Goal: Task Accomplishment & Management: Complete application form

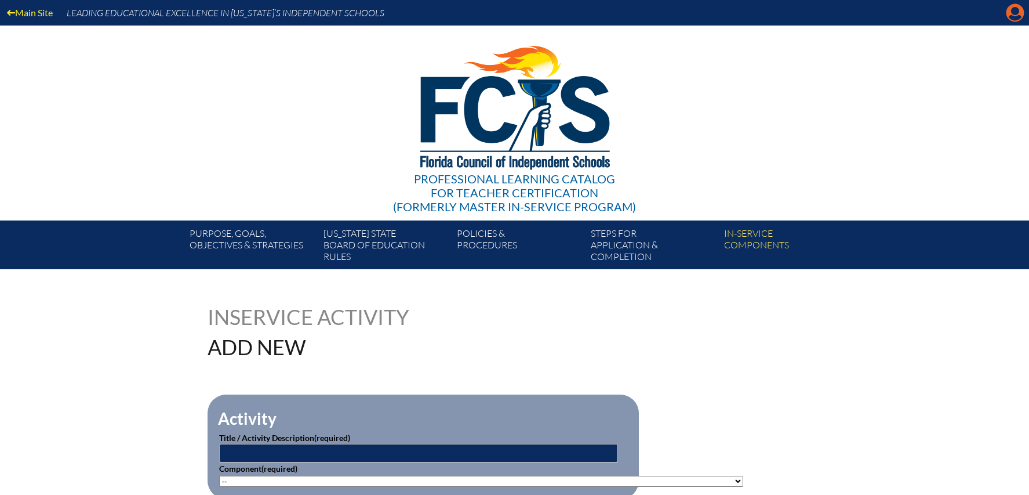
click at [1016, 14] on icon "Manage account" at bounding box center [1015, 12] width 19 height 19
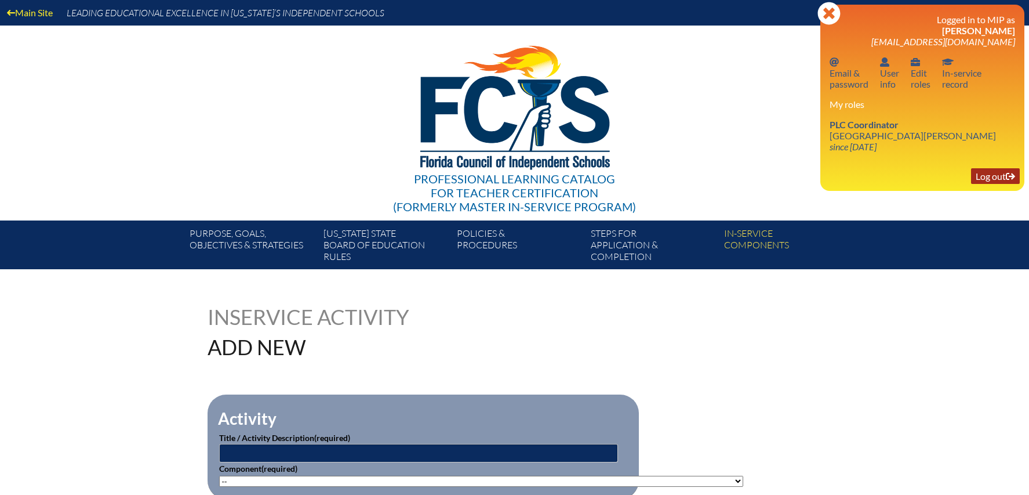
click at [989, 175] on link "Log out Log out" at bounding box center [995, 176] width 49 height 16
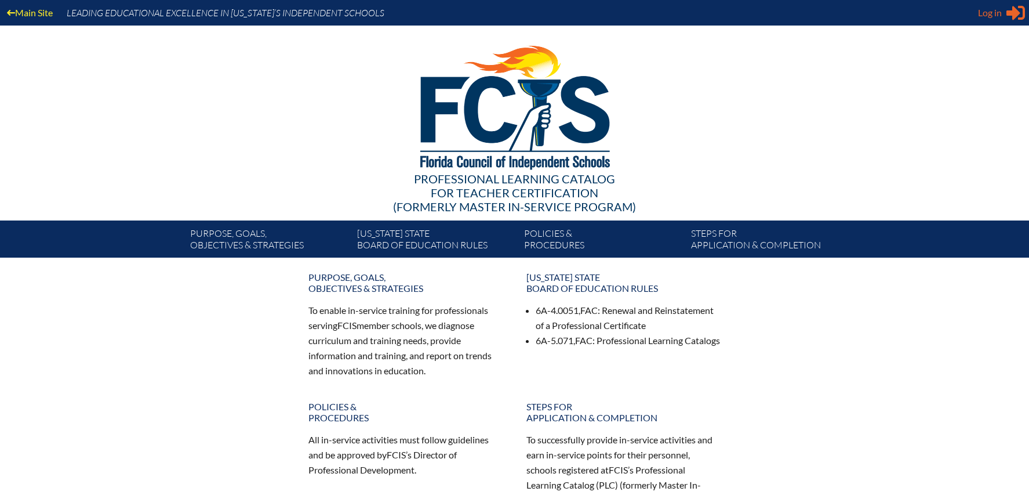
type input "[EMAIL_ADDRESS][DOMAIN_NAME]"
click at [995, 12] on span "Log in" at bounding box center [990, 13] width 24 height 14
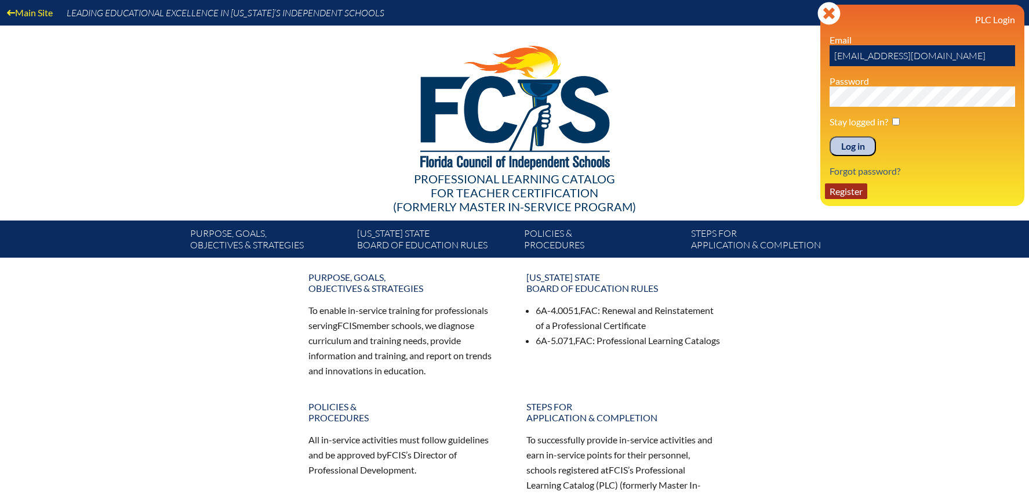
click at [855, 191] on link "Register" at bounding box center [846, 191] width 42 height 16
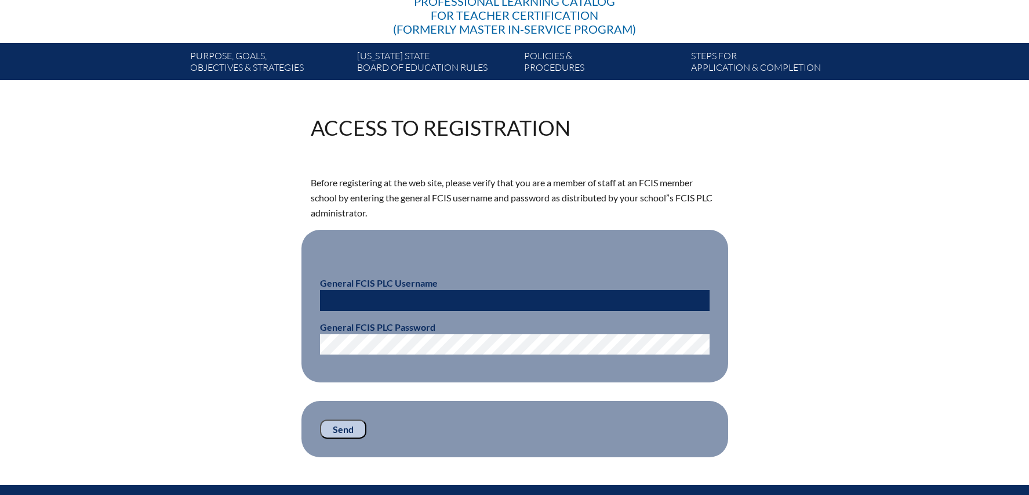
scroll to position [209, 0]
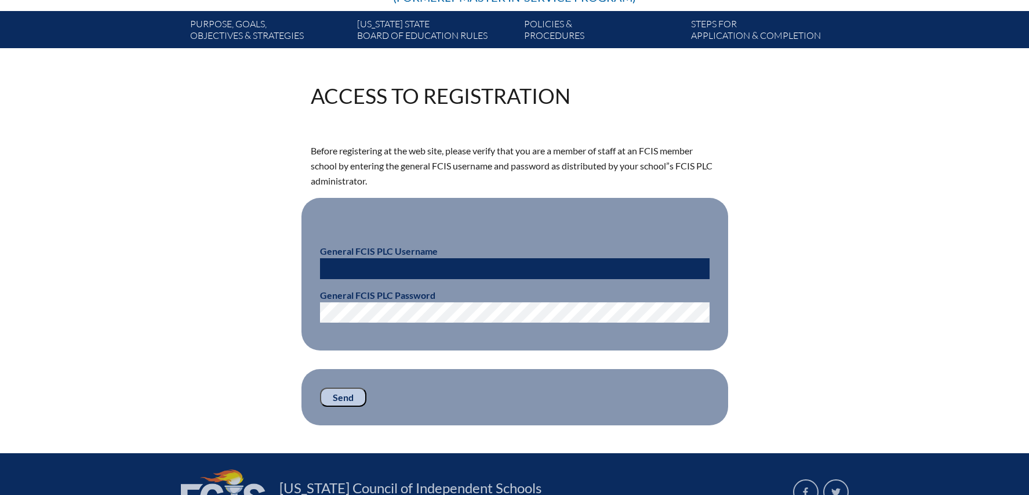
type input "[EMAIL_ADDRESS][DOMAIN_NAME]"
drag, startPoint x: 405, startPoint y: 270, endPoint x: 311, endPoint y: 256, distance: 94.9
click at [311, 256] on fieldset "General FCIS PLC Username dlanders@sjcds.net General FCIS PLC Password" at bounding box center [514, 274] width 427 height 152
type input "fcismember"
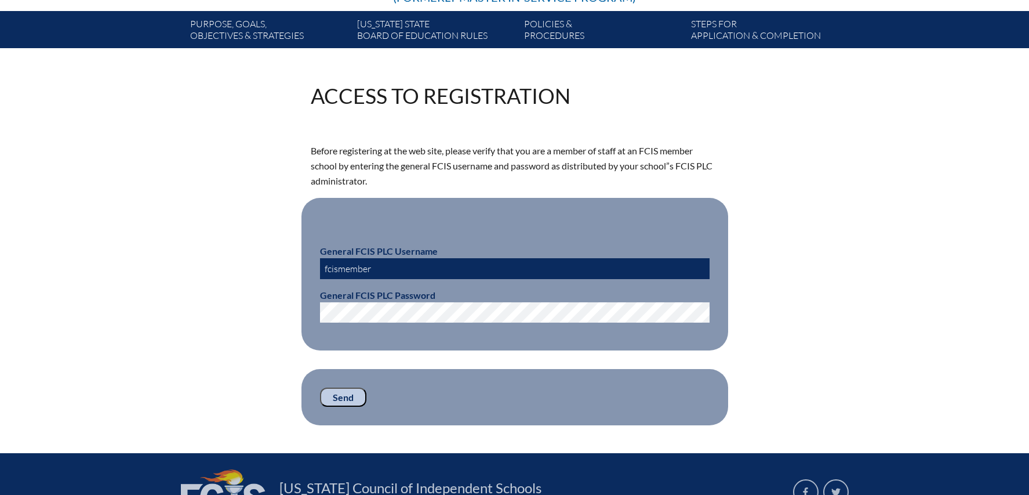
click at [247, 295] on div "Access to Registration Before registering at the web site, please verify that y…" at bounding box center [515, 255] width 652 height 340
drag, startPoint x: 352, startPoint y: 391, endPoint x: 358, endPoint y: 390, distance: 6.1
click at [352, 391] on input "Send" at bounding box center [343, 397] width 46 height 20
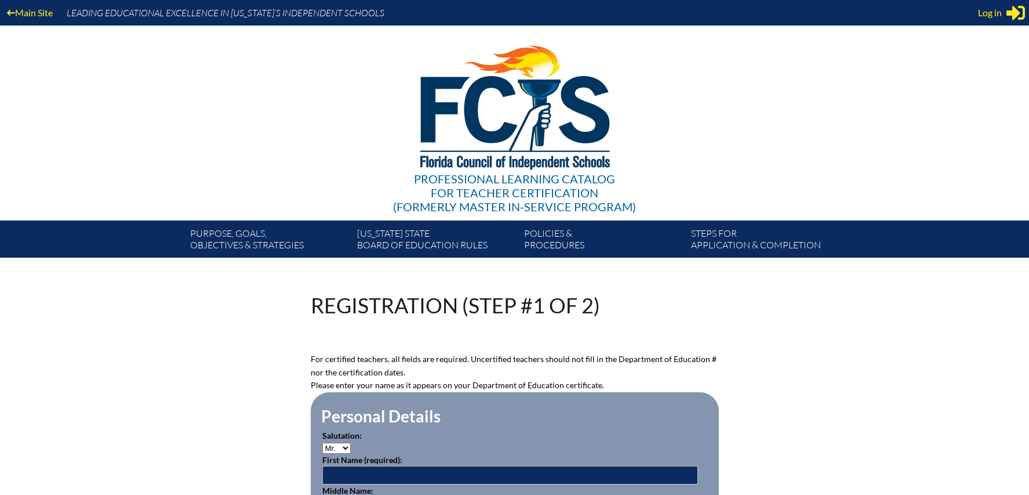
scroll to position [181, 0]
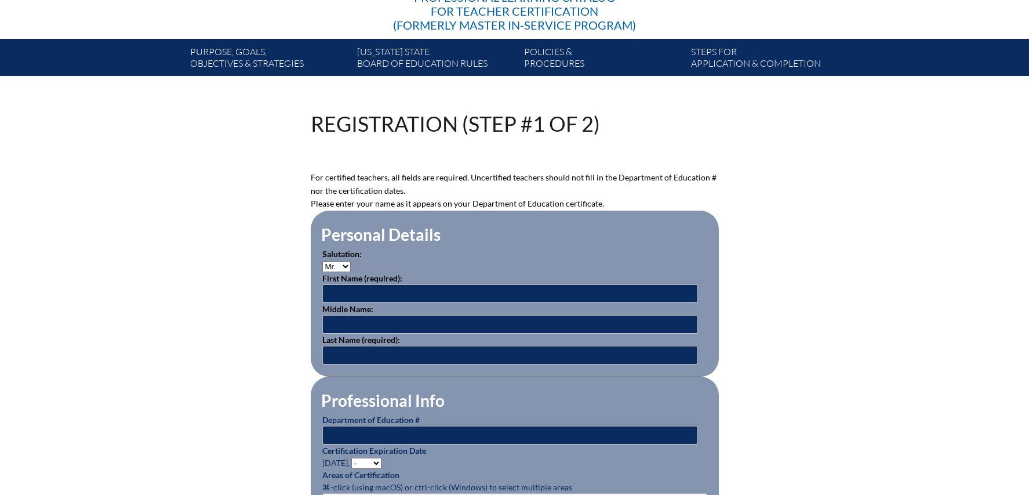
type input "[EMAIL_ADDRESS][DOMAIN_NAME]"
click at [333, 266] on select "Mr. Mrs. Ms. Dr. Rev." at bounding box center [336, 266] width 28 height 11
select select "Mrs."
click at [341, 292] on input "text" at bounding box center [510, 293] width 376 height 19
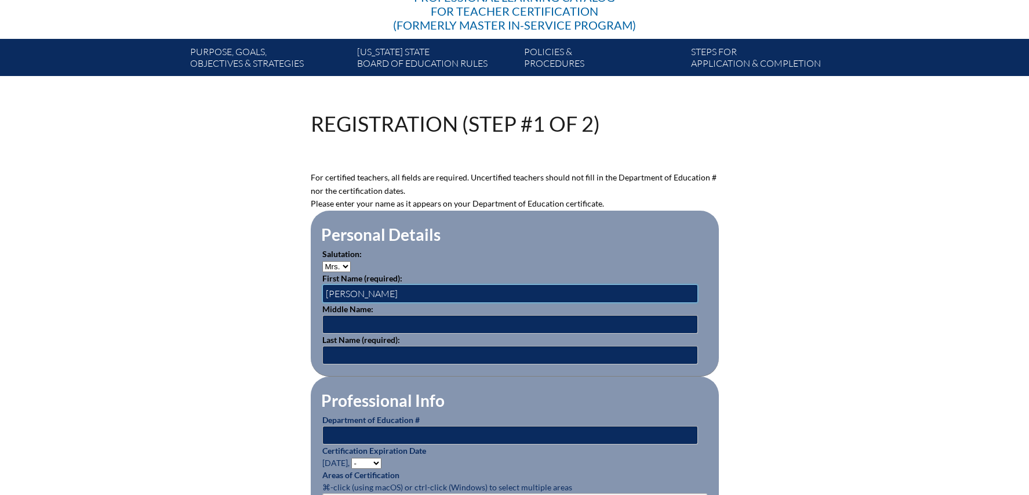
type input "Bethany"
click at [336, 347] on input "text" at bounding box center [510, 355] width 376 height 19
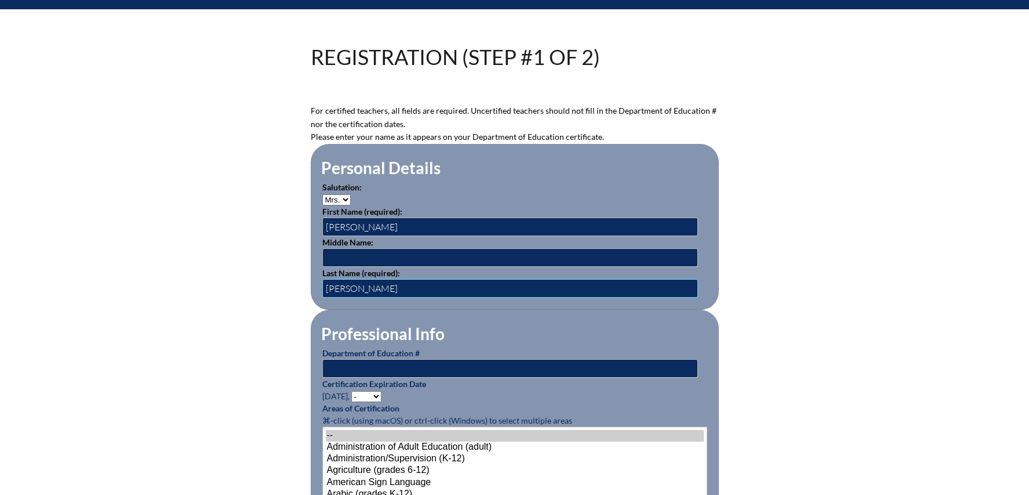
scroll to position [250, 0]
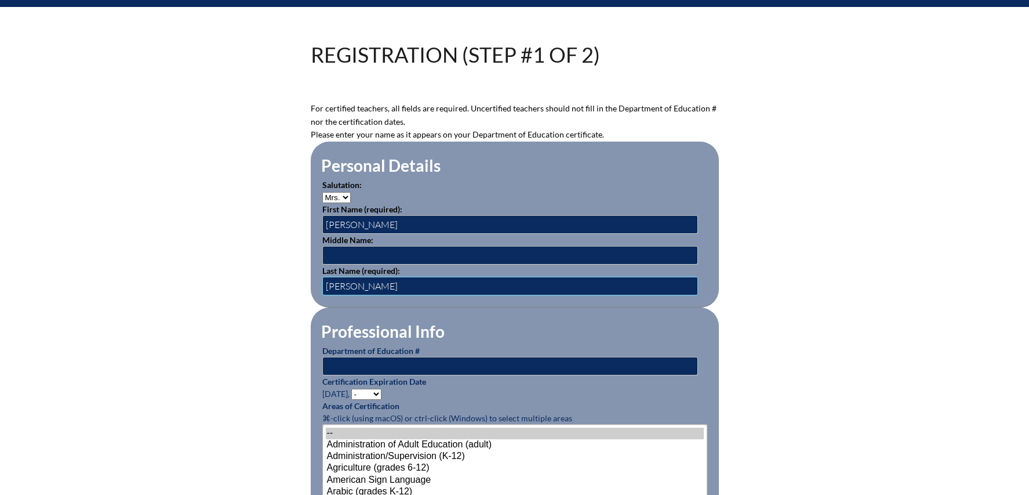
type input "[PERSON_NAME]"
click at [390, 362] on input "text" at bounding box center [510, 366] width 376 height 19
type input "1131317"
click at [369, 390] on select "- 2031 2030 2029 2028 2027 2026 2025 2024 2023 2022 2021 2020 2019 2018 2017 20…" at bounding box center [366, 393] width 30 height 11
select select "2025"
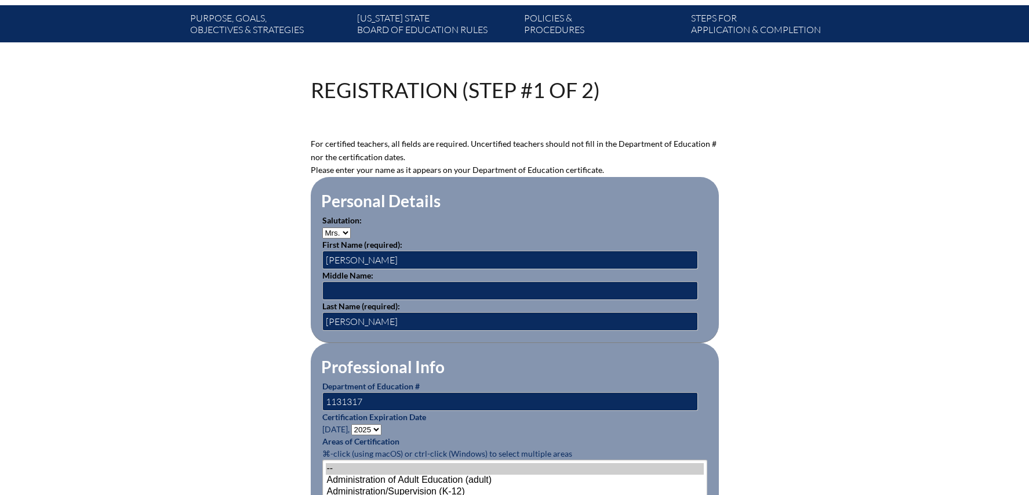
scroll to position [0, 0]
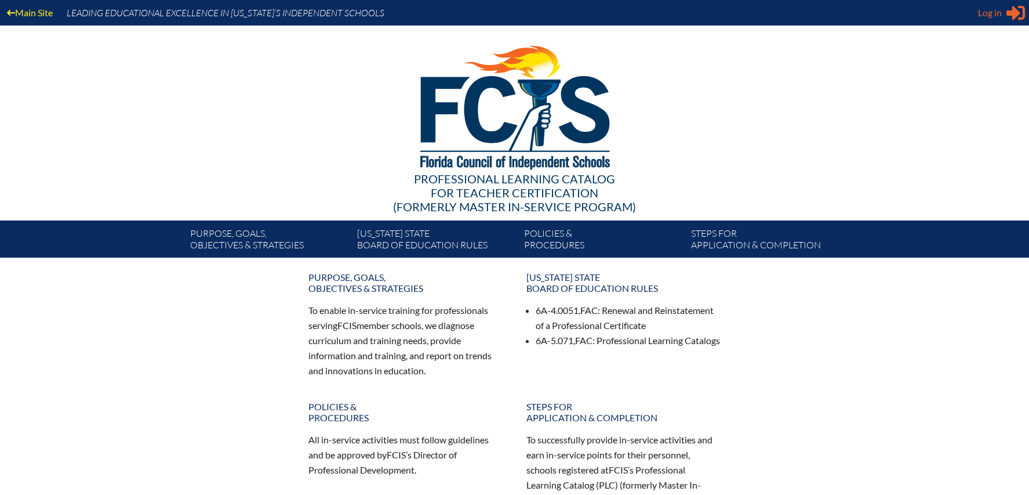
type input "[EMAIL_ADDRESS][DOMAIN_NAME]"
click at [994, 11] on span "Log in" at bounding box center [990, 13] width 24 height 14
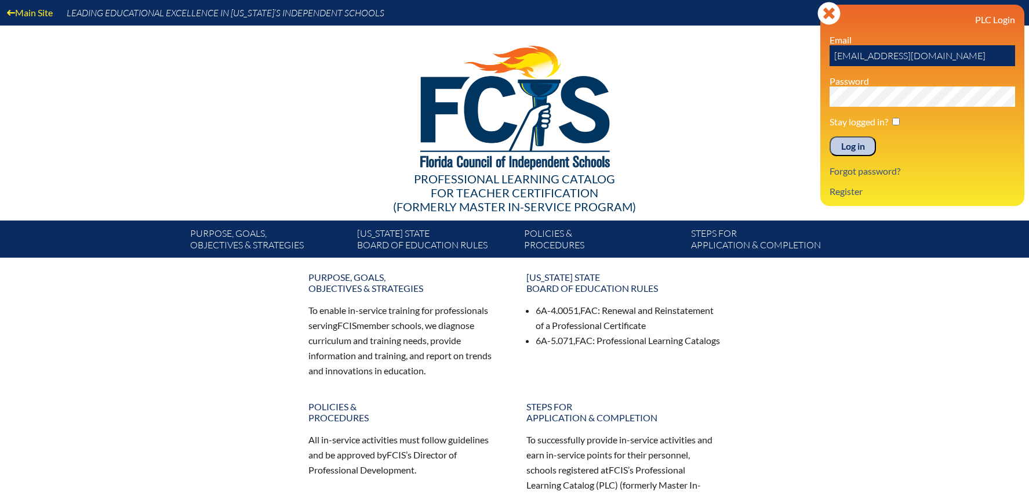
click at [854, 146] on input "Log in" at bounding box center [853, 146] width 46 height 20
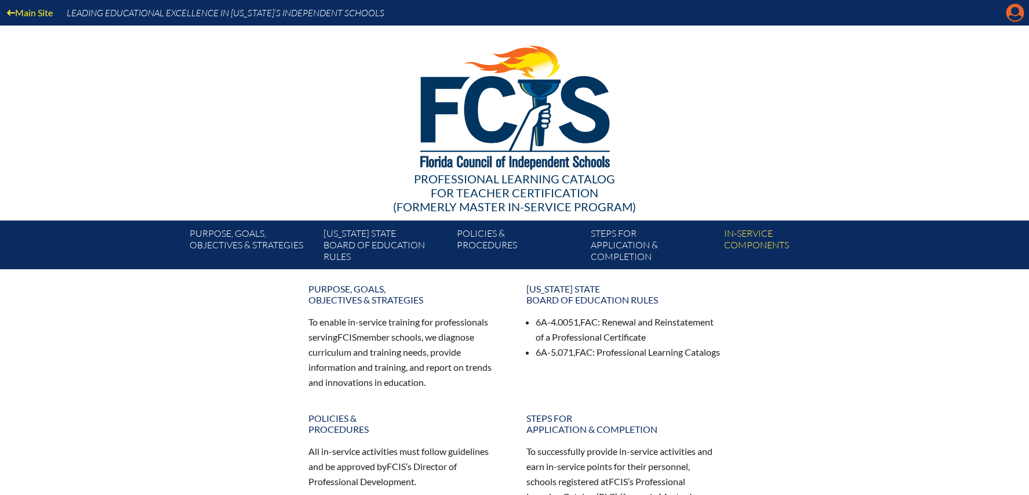
click at [1013, 17] on icon "Manage account" at bounding box center [1015, 12] width 19 height 19
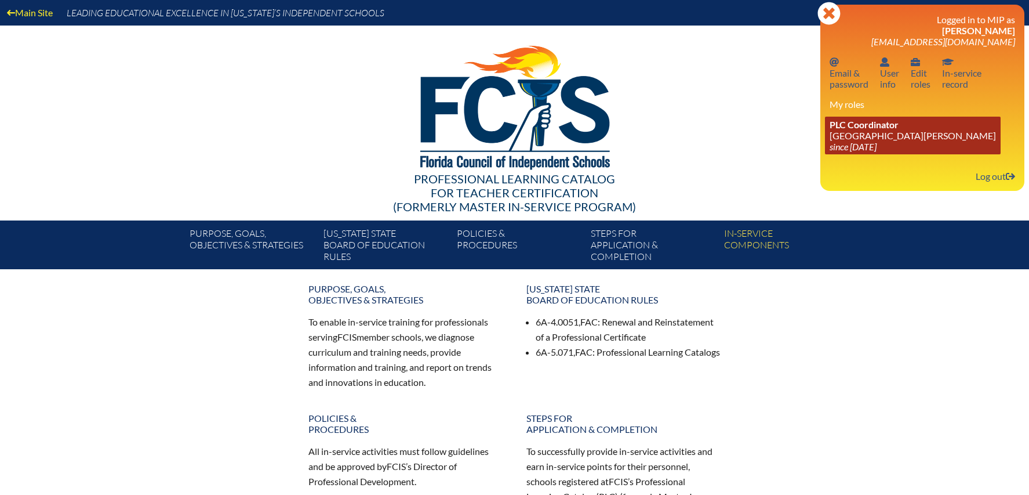
click at [842, 133] on link "PLC Coordinator [GEOGRAPHIC_DATA][PERSON_NAME] since [DATE]" at bounding box center [913, 136] width 176 height 38
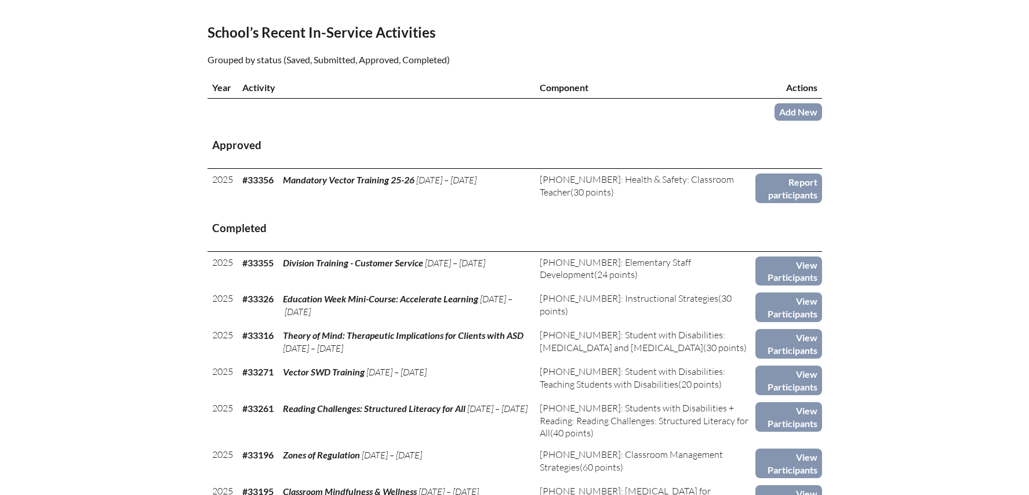
scroll to position [375, 0]
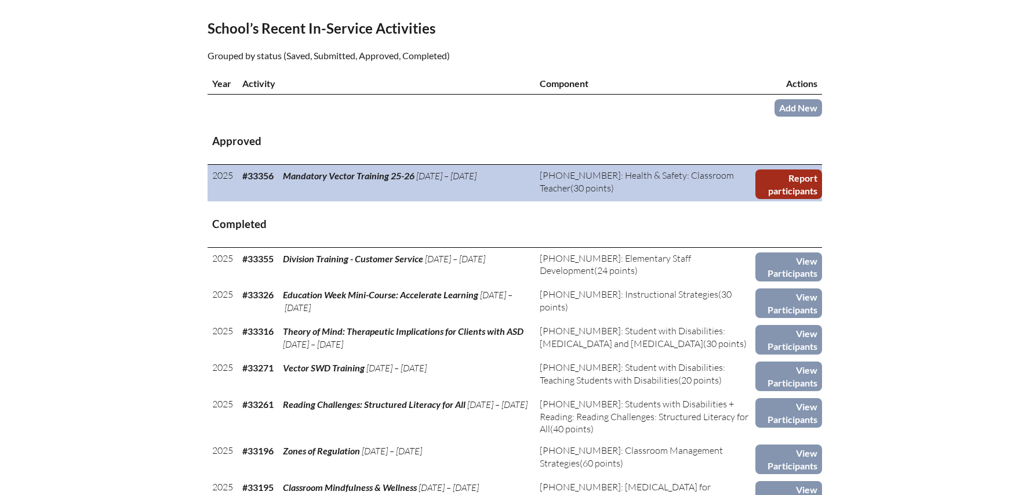
click at [785, 184] on link "Report participants" at bounding box center [788, 184] width 66 height 30
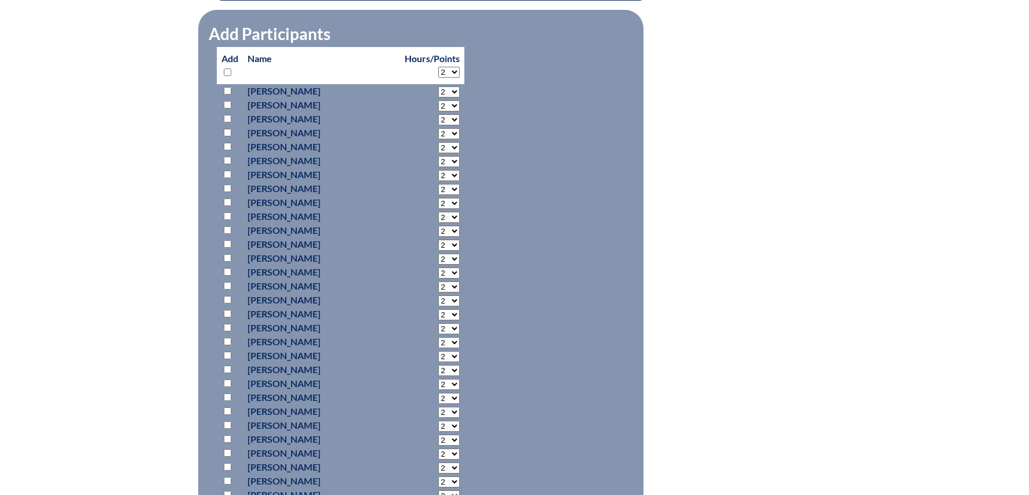
scroll to position [510, 0]
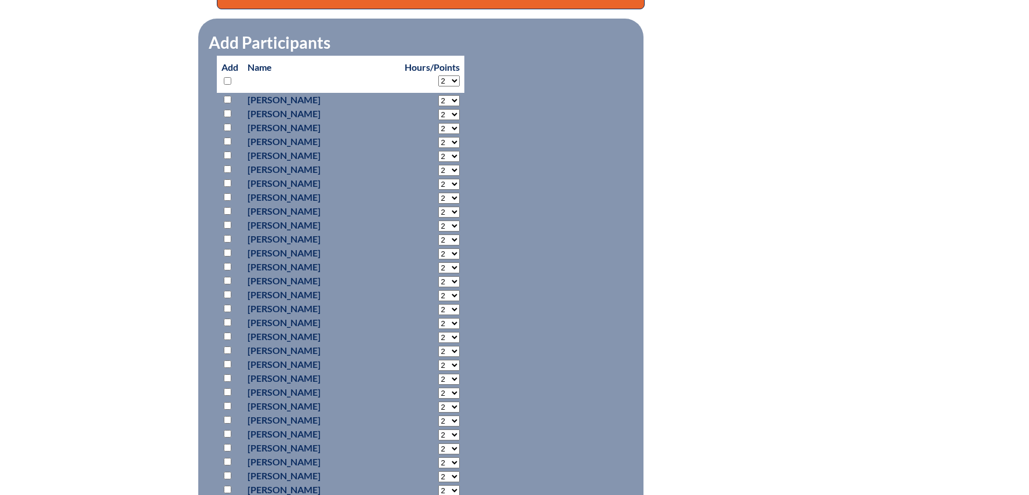
click at [228, 103] on input "checkbox" at bounding box center [228, 100] width 8 height 8
checkbox input "true"
click at [225, 85] on input "checkbox" at bounding box center [228, 81] width 8 height 8
checkbox input "true"
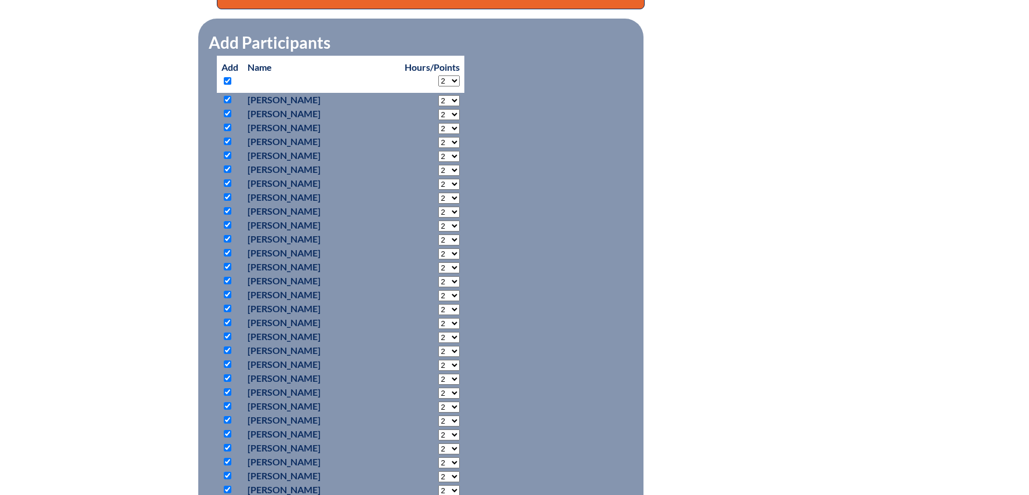
checkbox input "true"
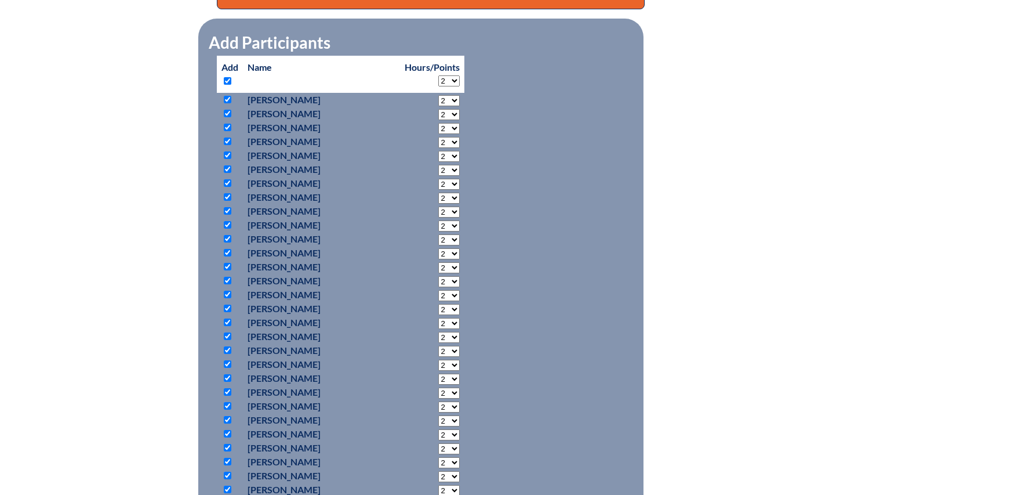
checkbox input "true"
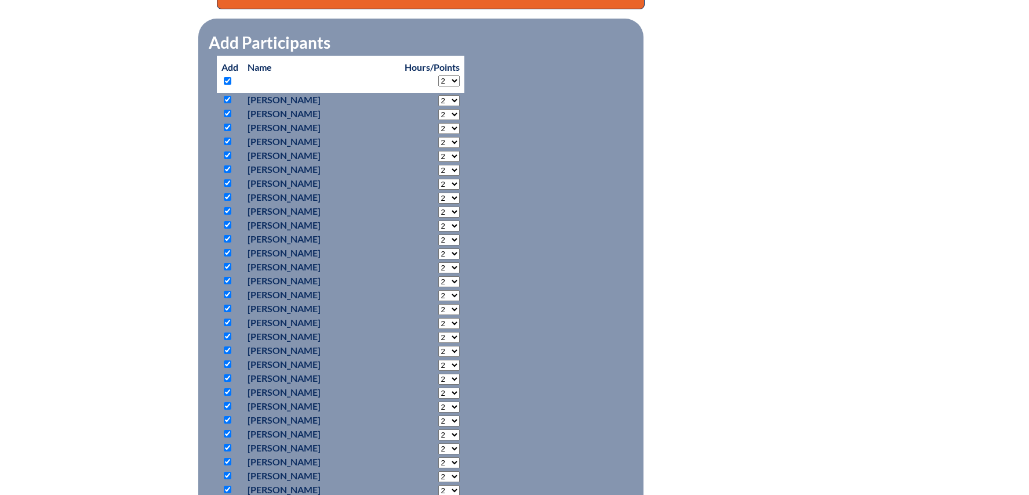
checkbox input "true"
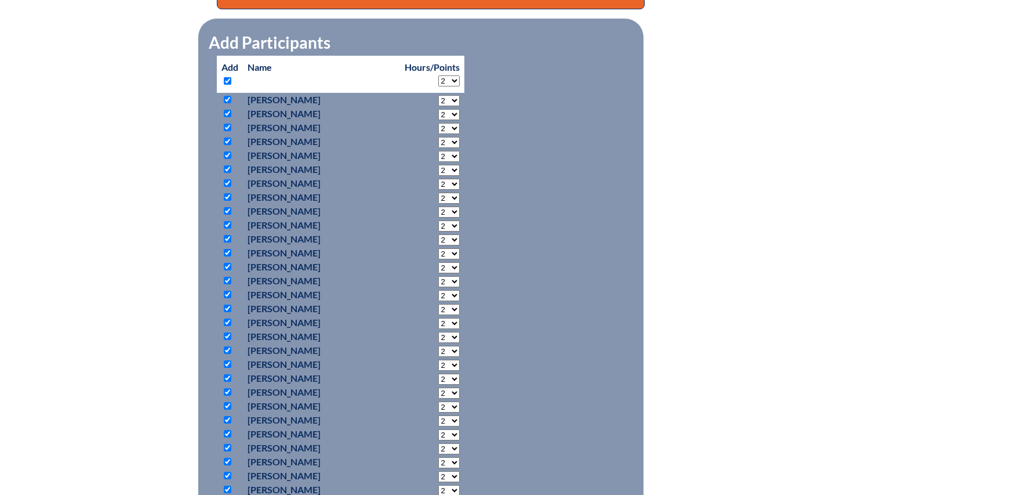
checkbox input "true"
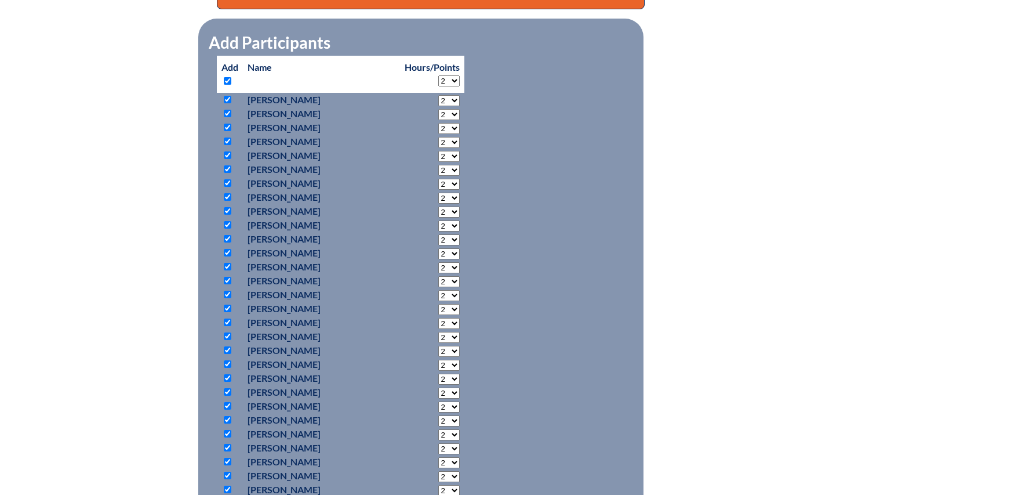
checkbox input "true"
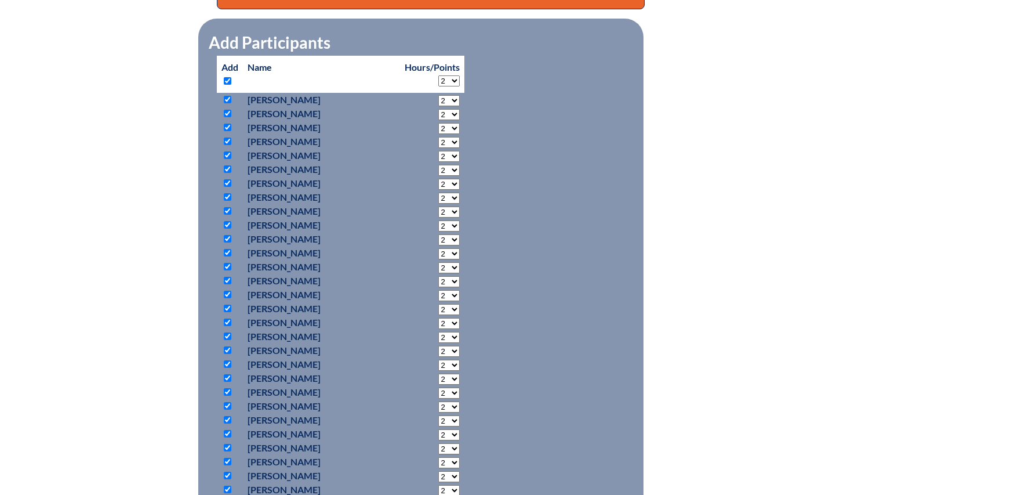
checkbox input "true"
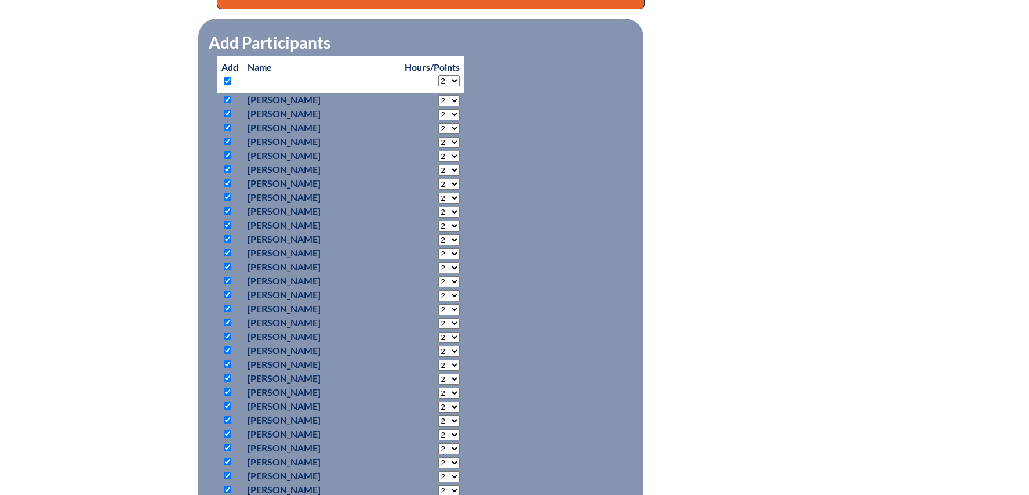
checkbox input "true"
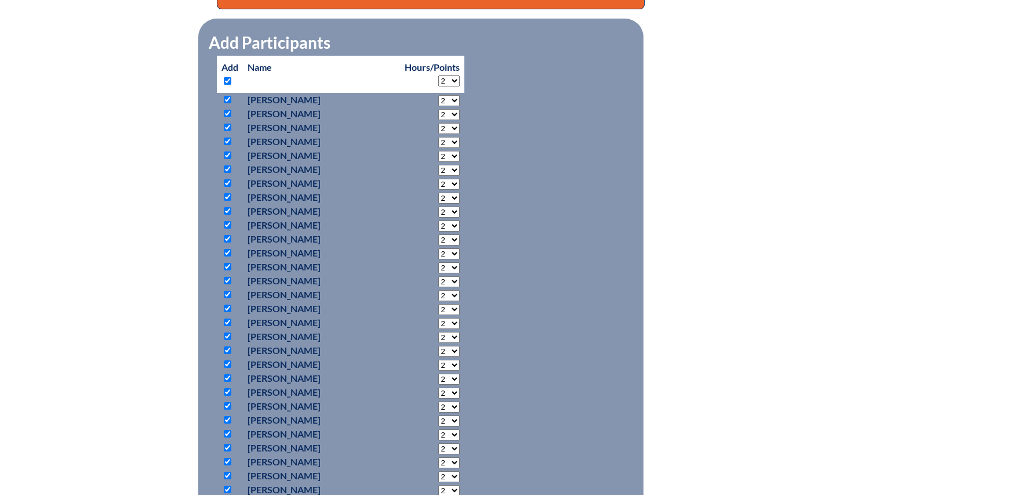
checkbox input "true"
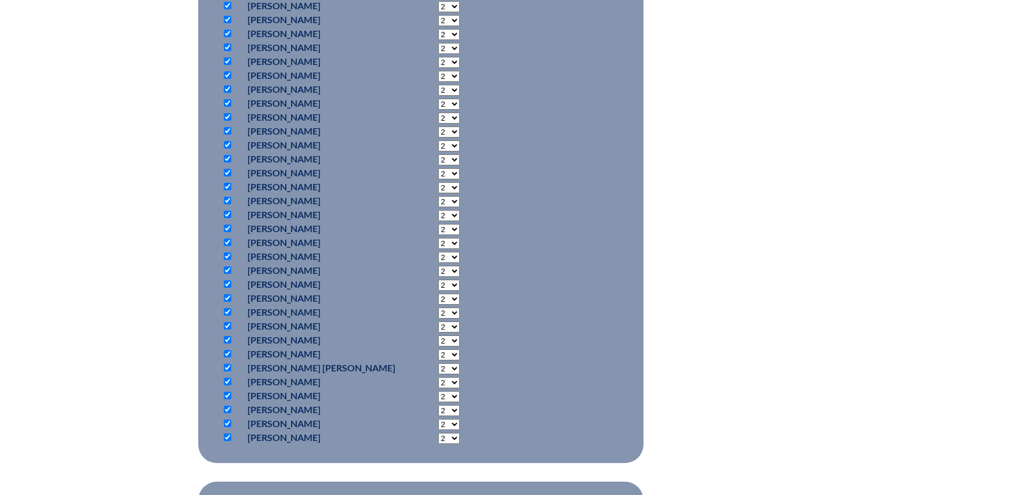
scroll to position [721, 0]
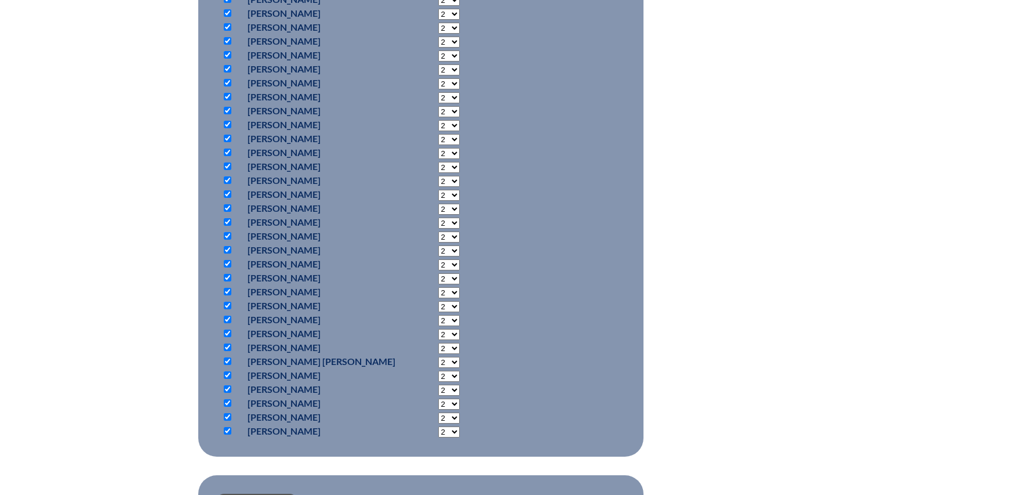
click at [231, 243] on p at bounding box center [229, 236] width 17 height 14
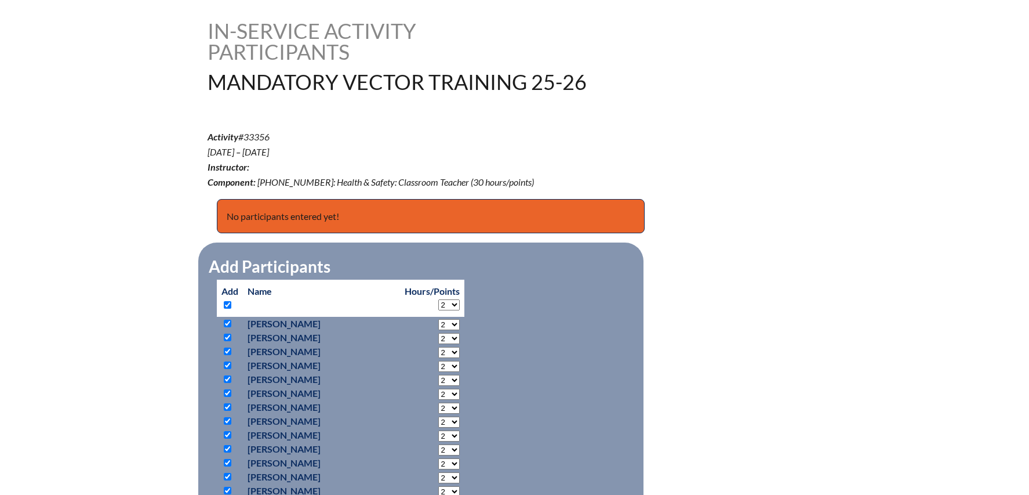
scroll to position [286, 0]
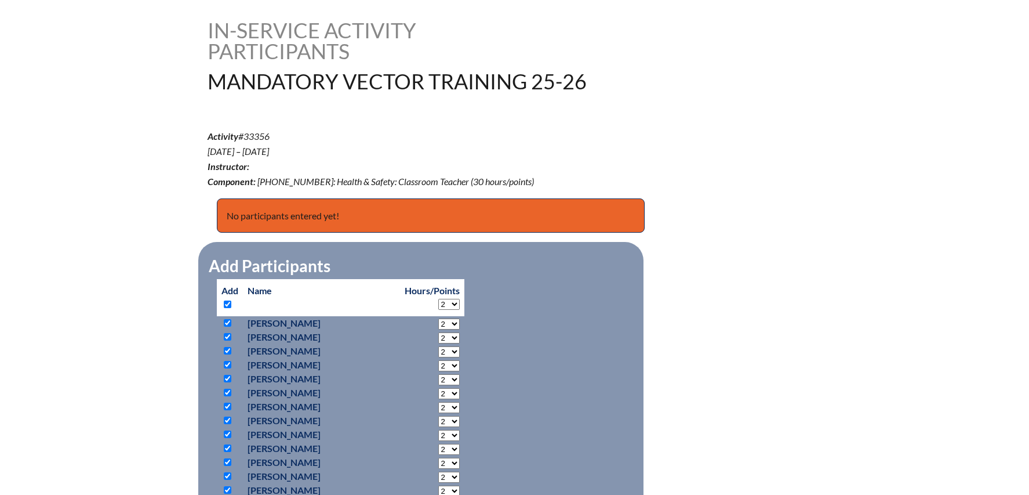
click at [438, 310] on select "2 3 4 5 6 7 8 9 10 11 12 13 14 15 16 17 18 19 20 21 22 23 24 25 26 27 28 29 30" at bounding box center [448, 304] width 21 height 11
select select "7"
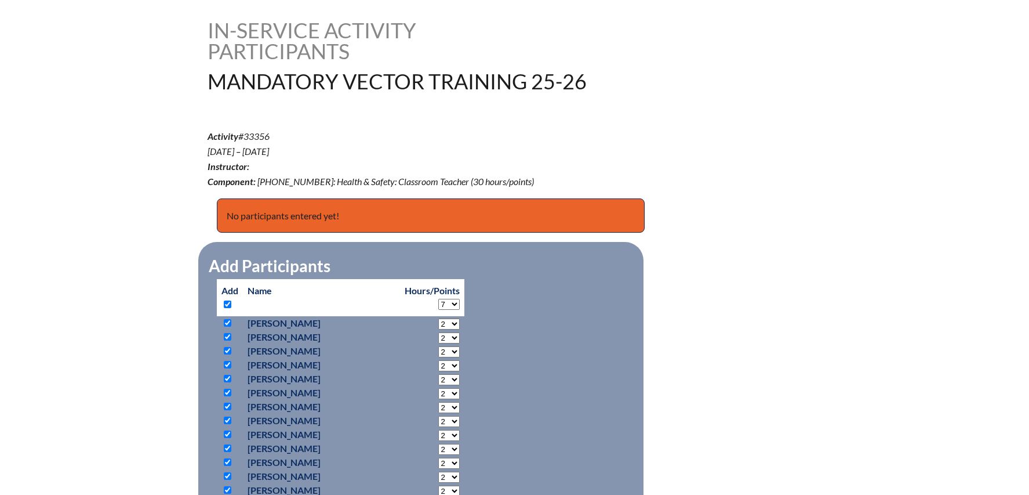
select select "7"
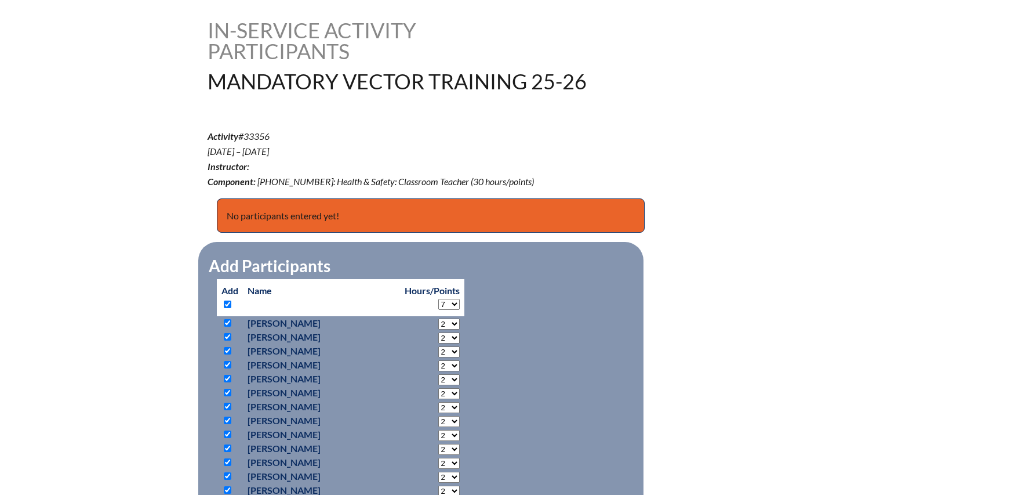
select select "7"
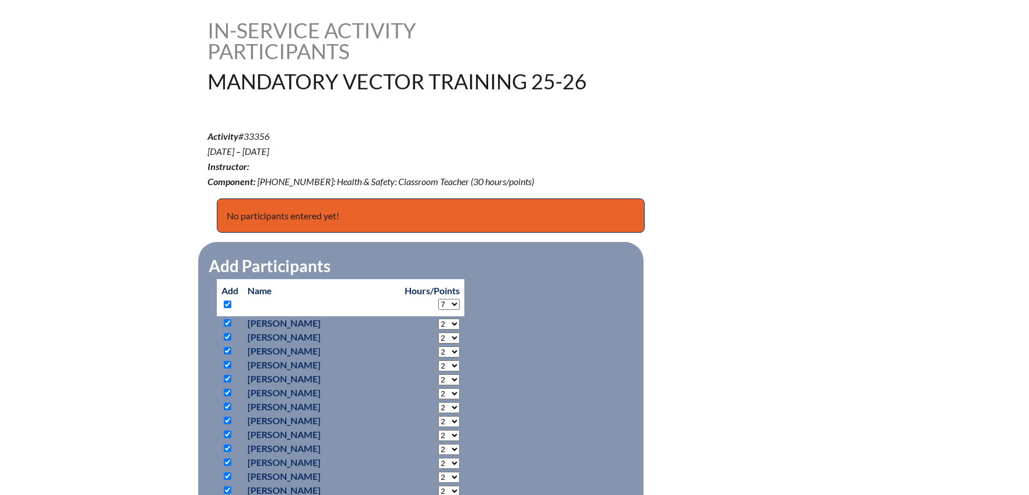
select select "7"
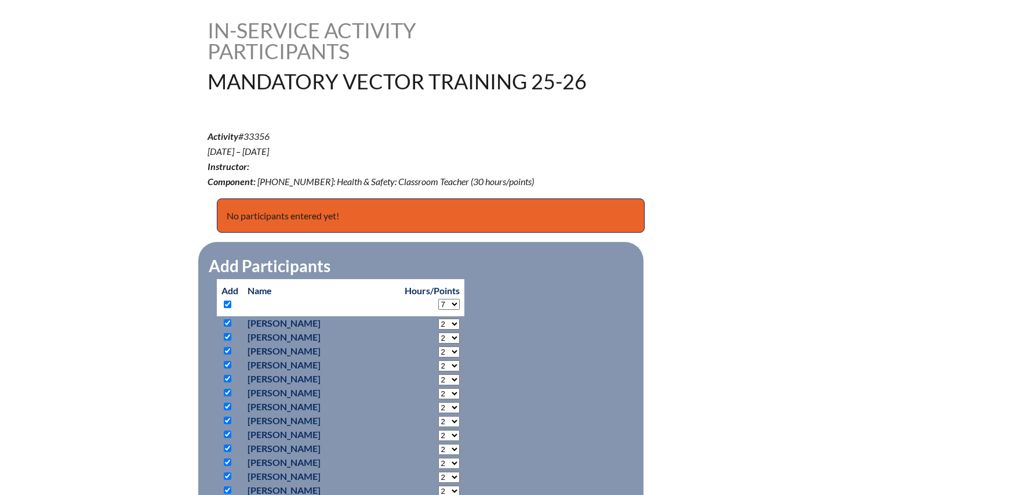
select select "7"
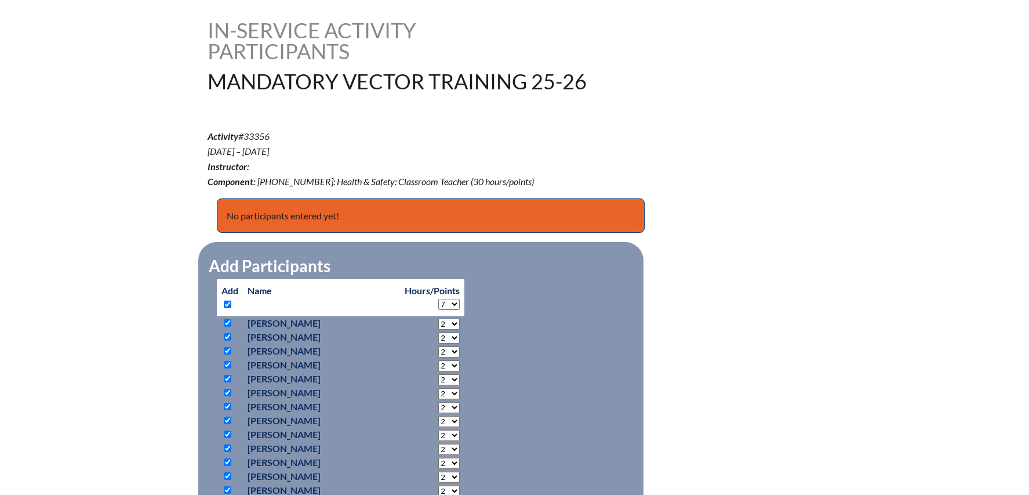
select select "7"
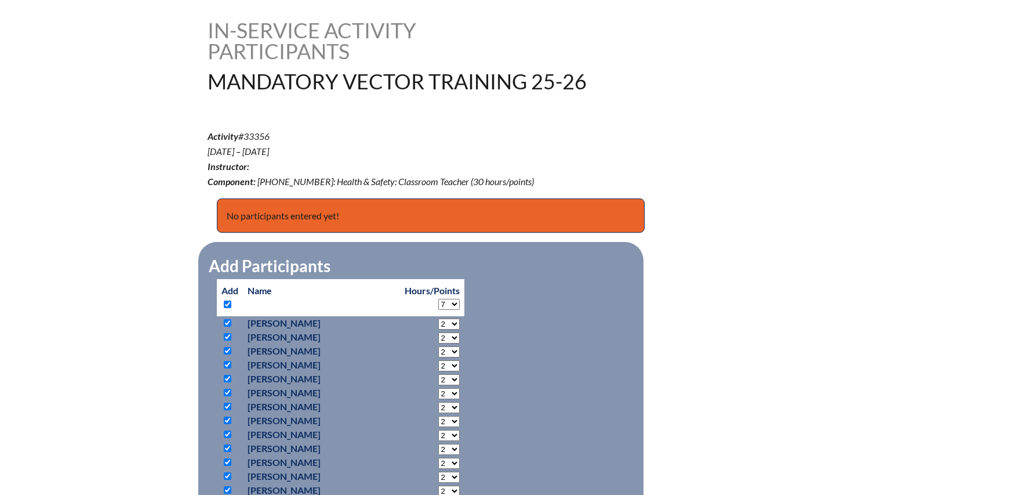
select select "7"
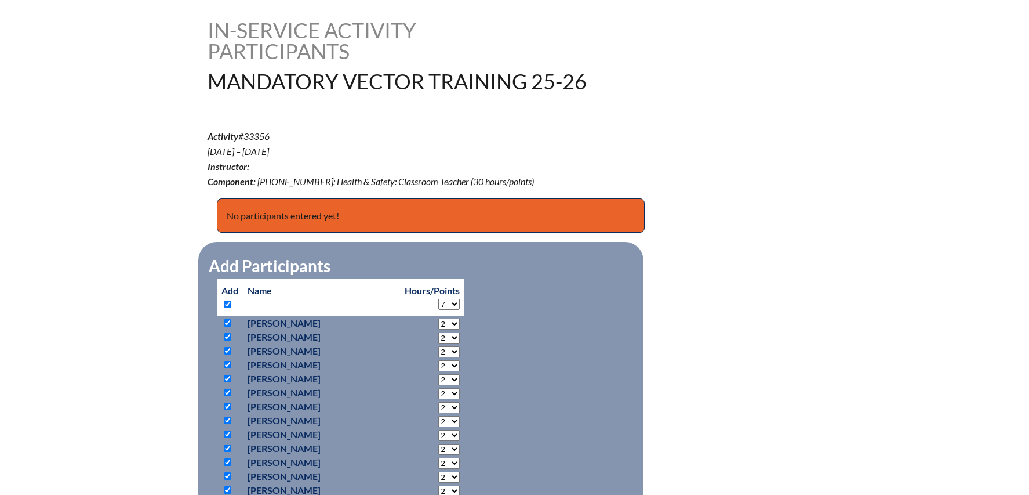
select select "7"
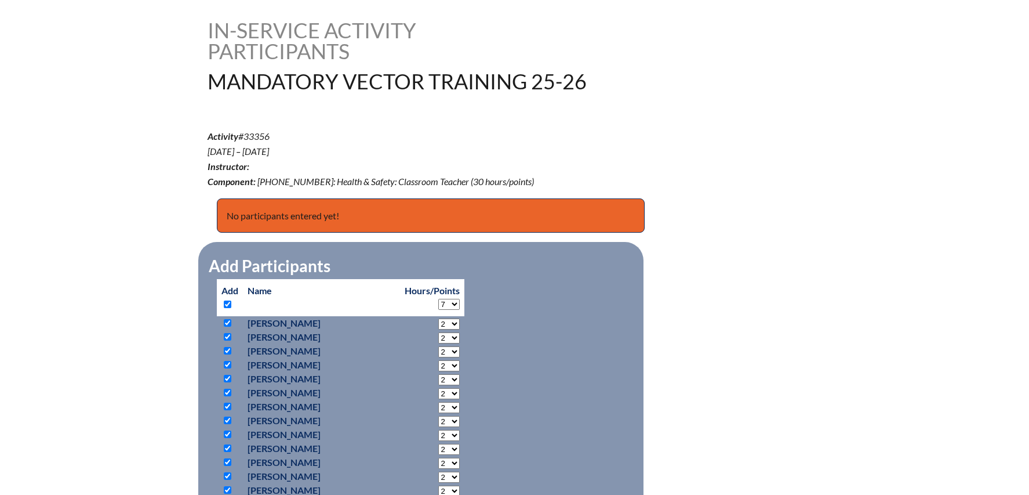
select select "7"
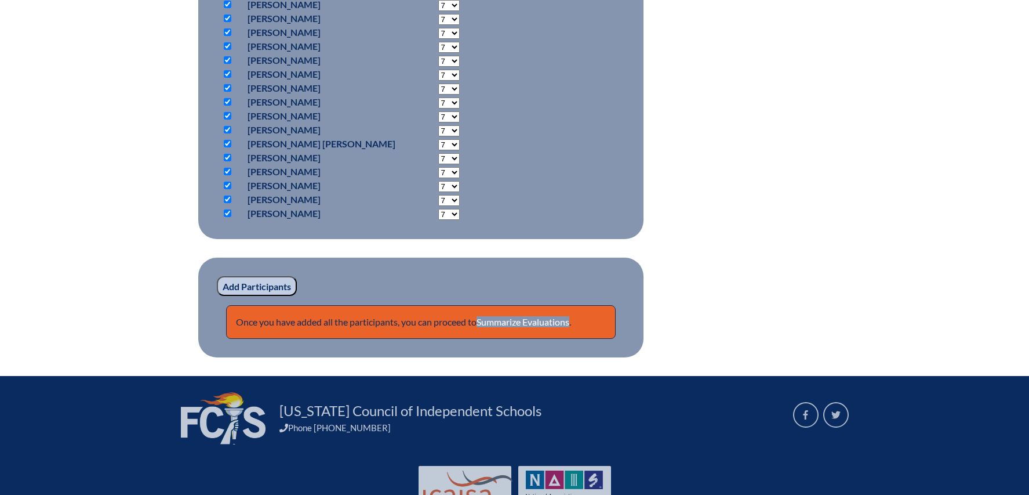
scroll to position [956, 0]
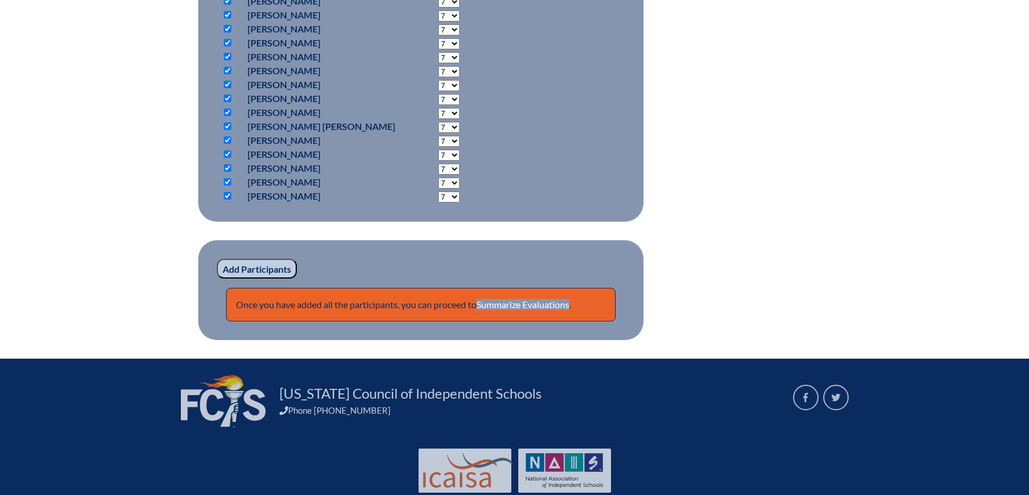
click at [257, 278] on input "Add Participants" at bounding box center [257, 269] width 80 height 20
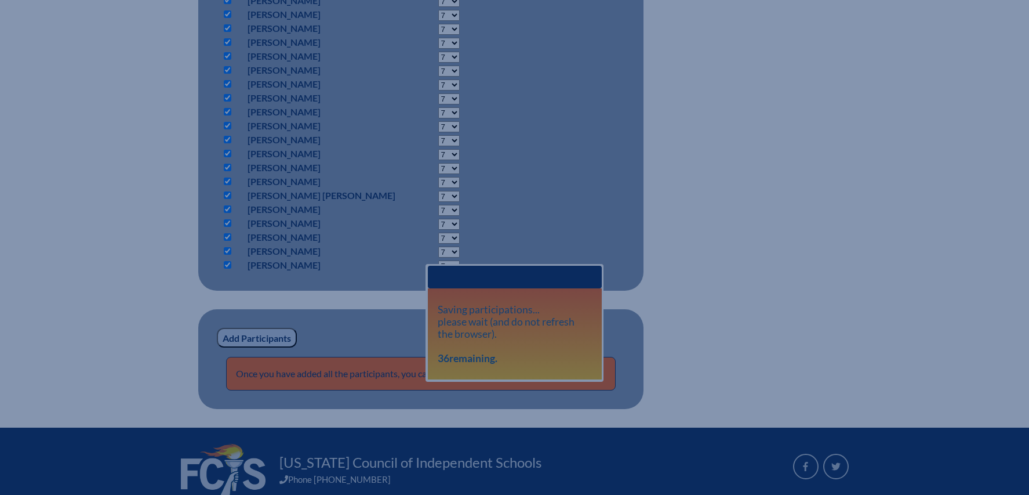
scroll to position [924, 0]
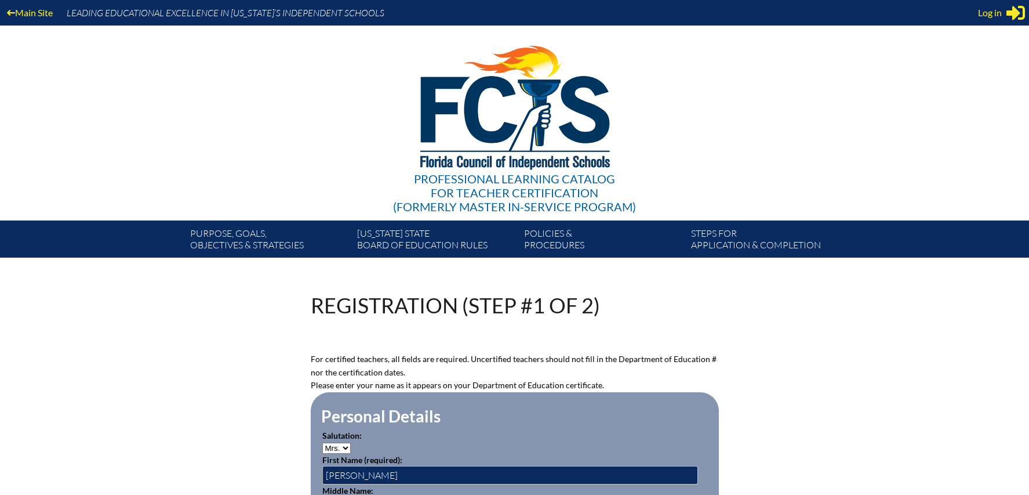
select select "Mrs."
select select "2025"
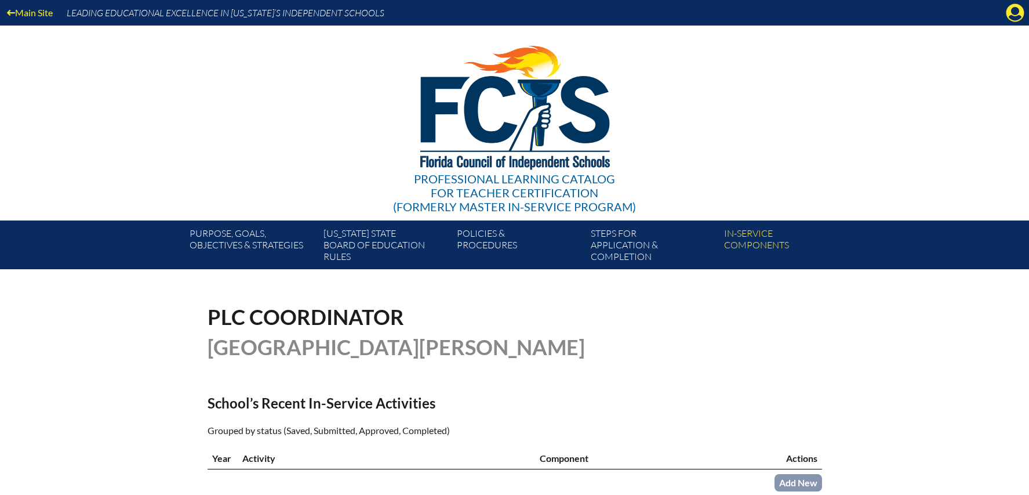
scroll to position [375, 0]
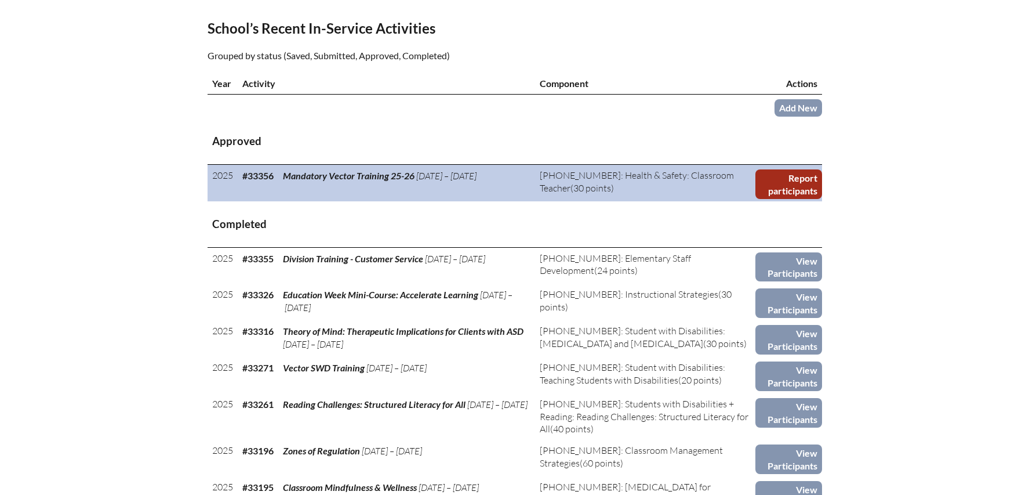
click at [782, 181] on link "Report participants" at bounding box center [788, 184] width 66 height 30
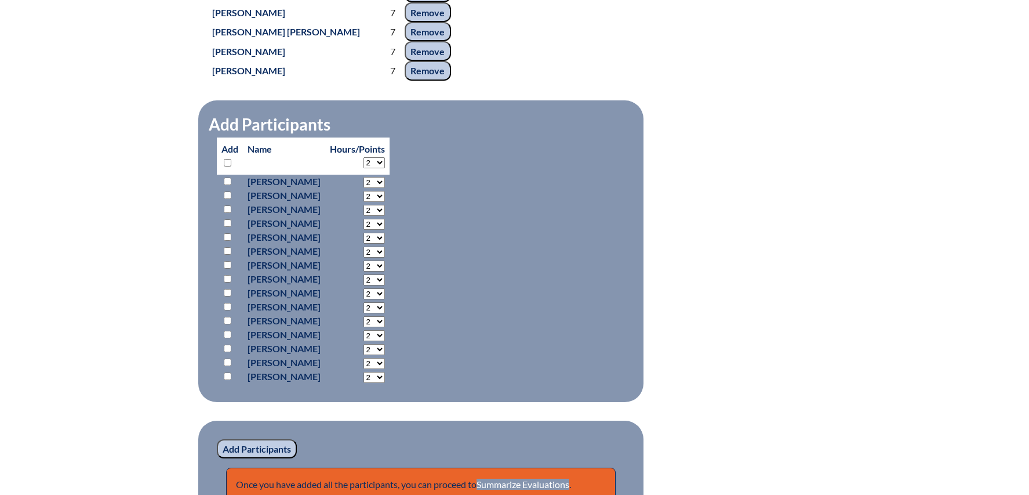
scroll to position [965, 0]
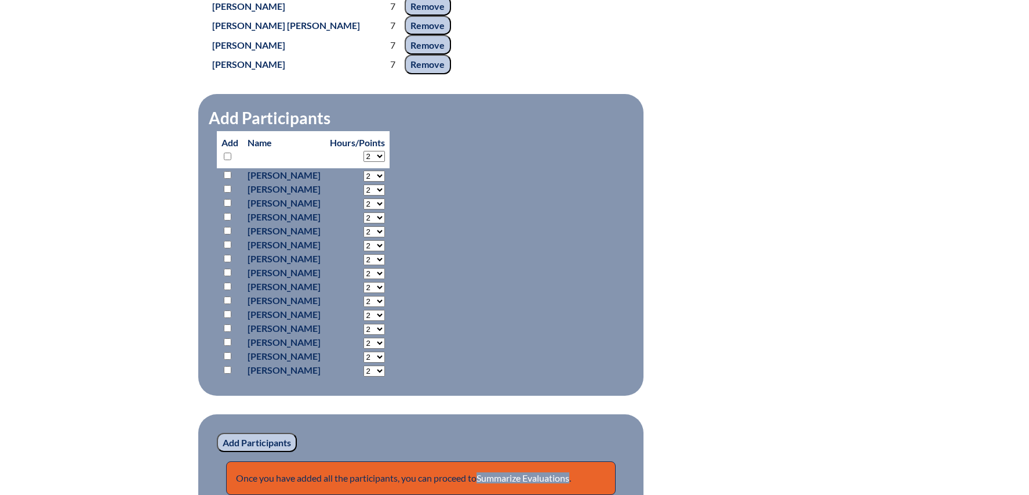
click at [227, 160] on input "checkbox" at bounding box center [228, 156] width 8 height 8
checkbox input "true"
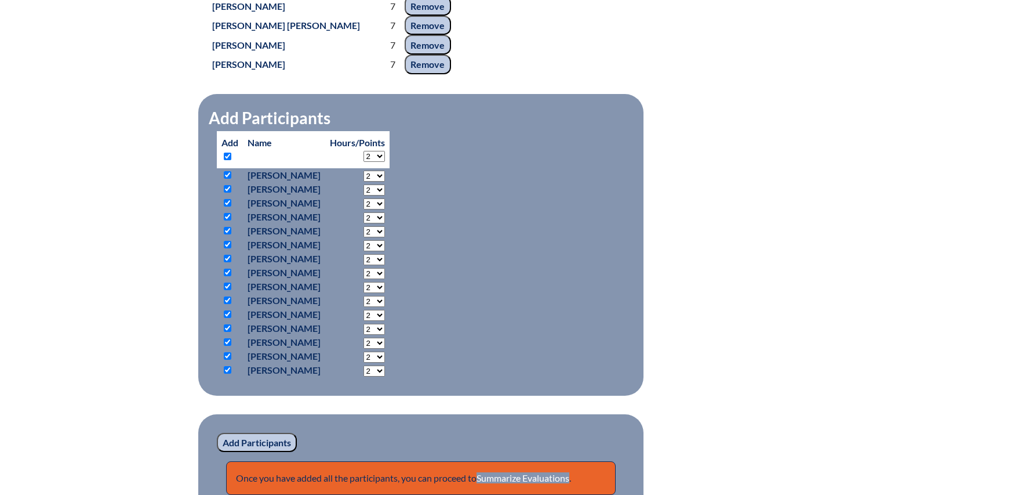
checkbox input "true"
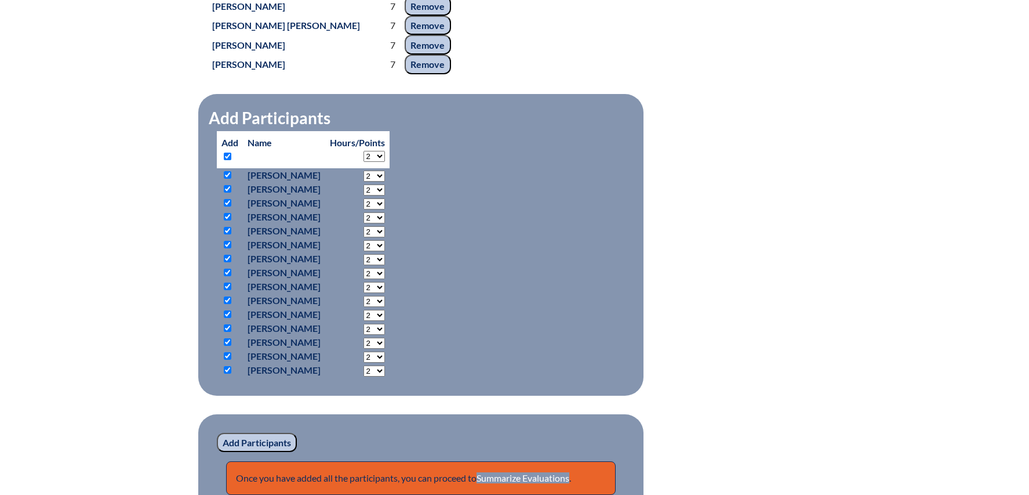
checkbox input "true"
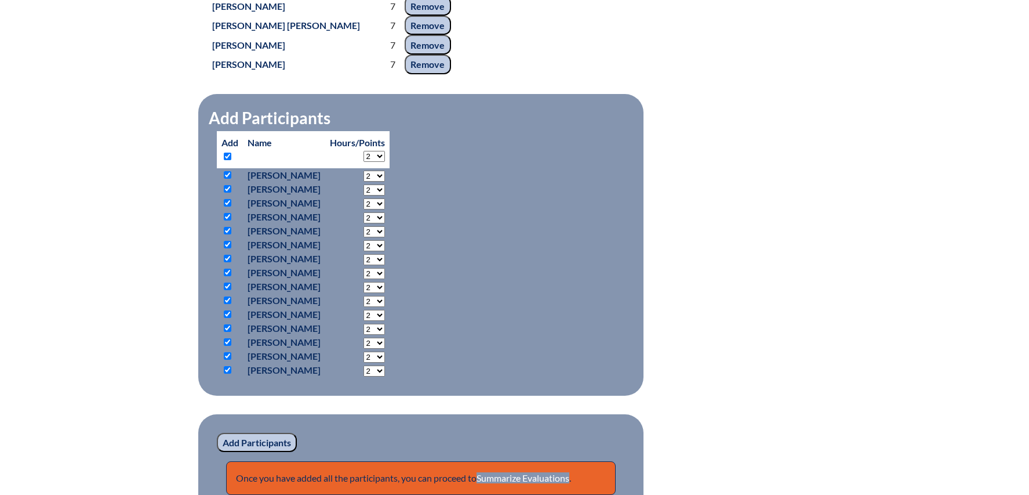
checkbox input "true"
click at [385, 162] on select "2 3 4 5 6 7 8 9 10 11 12 13 14 15 16 17 18 19 20 21 22 23 24 25 26 27 28 29 30" at bounding box center [374, 156] width 21 height 11
select select "7"
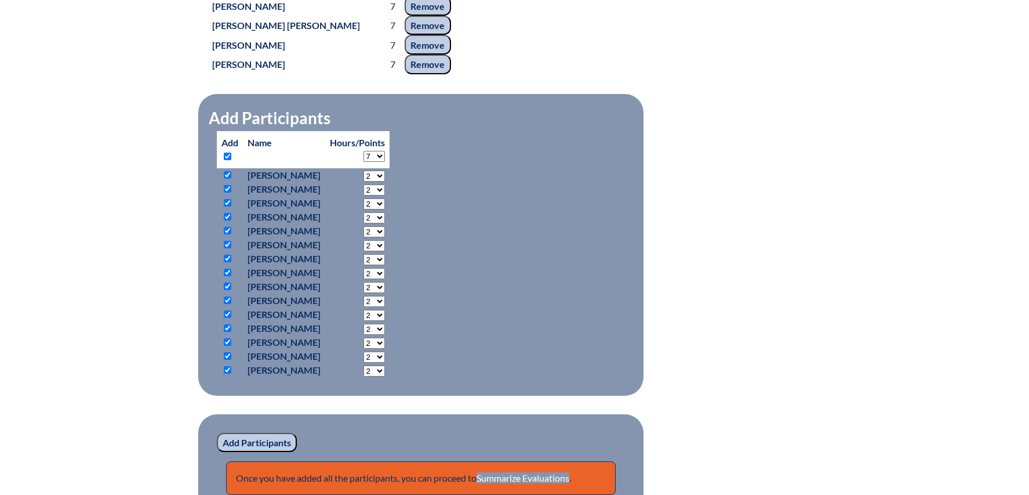
select select "7"
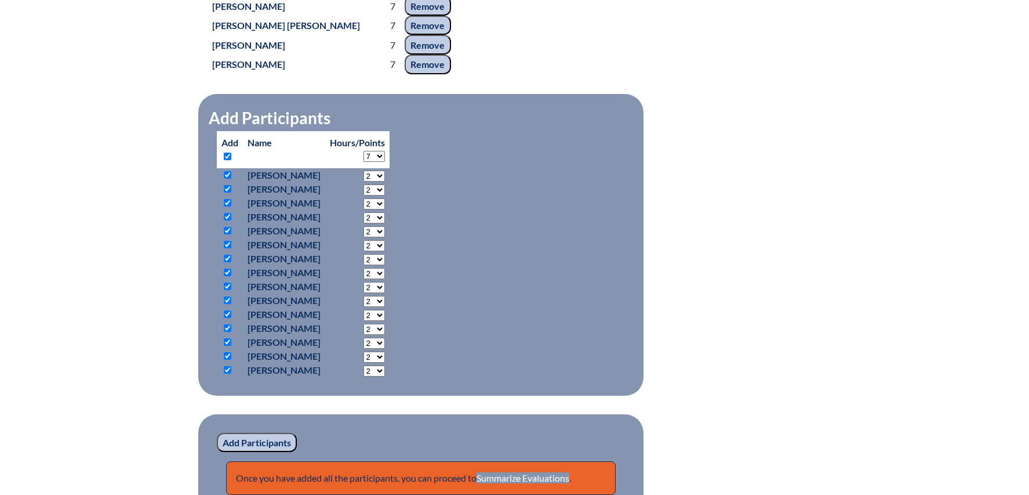
select select "7"
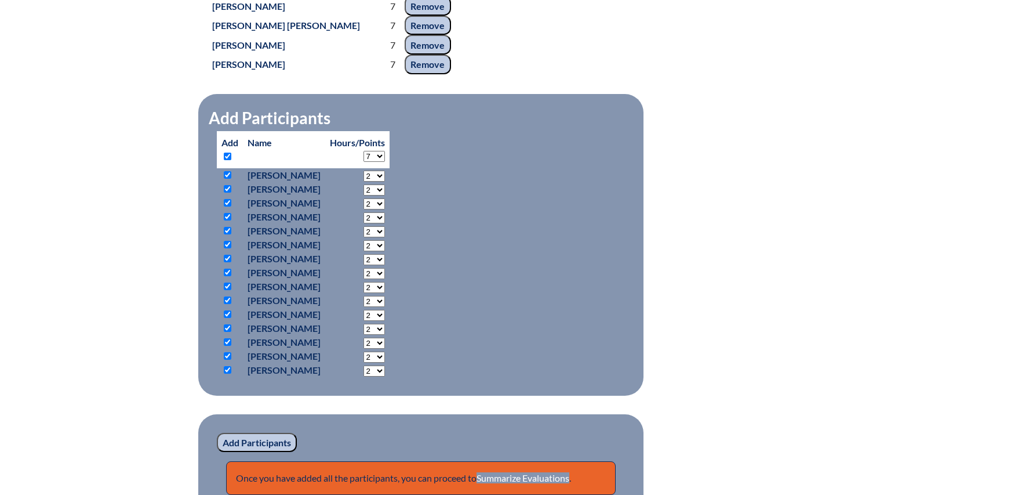
select select "7"
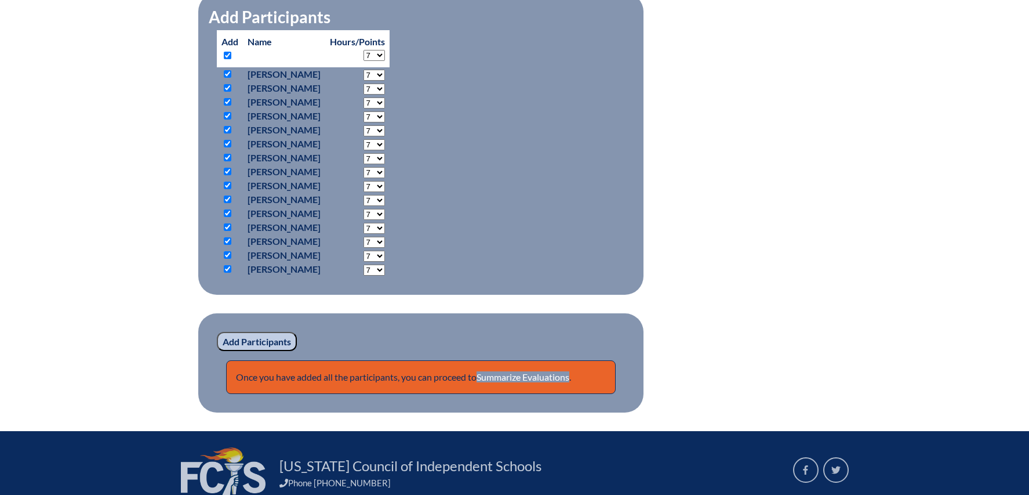
scroll to position [1066, 0]
click at [257, 351] on input "Add Participants" at bounding box center [257, 341] width 80 height 20
